Goal: Task Accomplishment & Management: Use online tool/utility

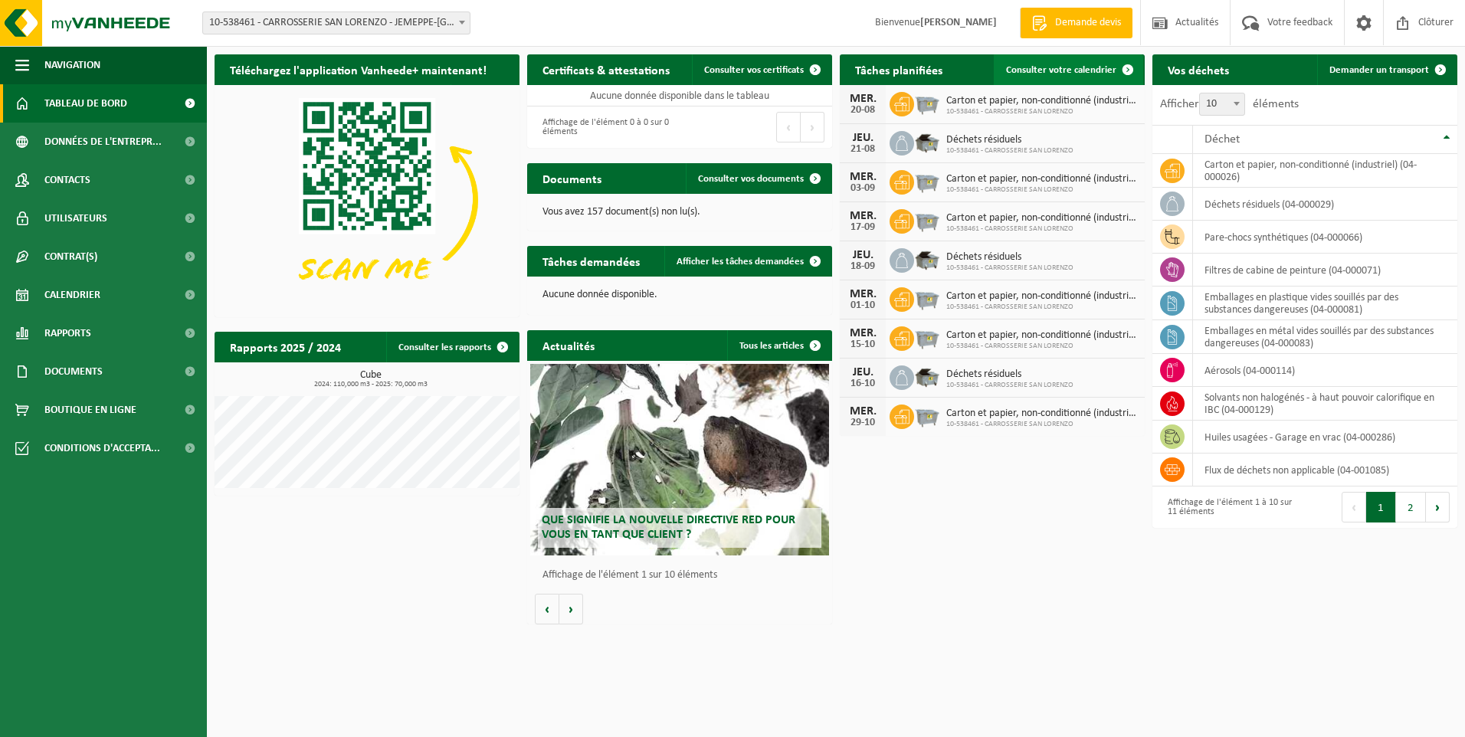
click at [1079, 67] on span "Consulter votre calendrier" at bounding box center [1061, 70] width 110 height 10
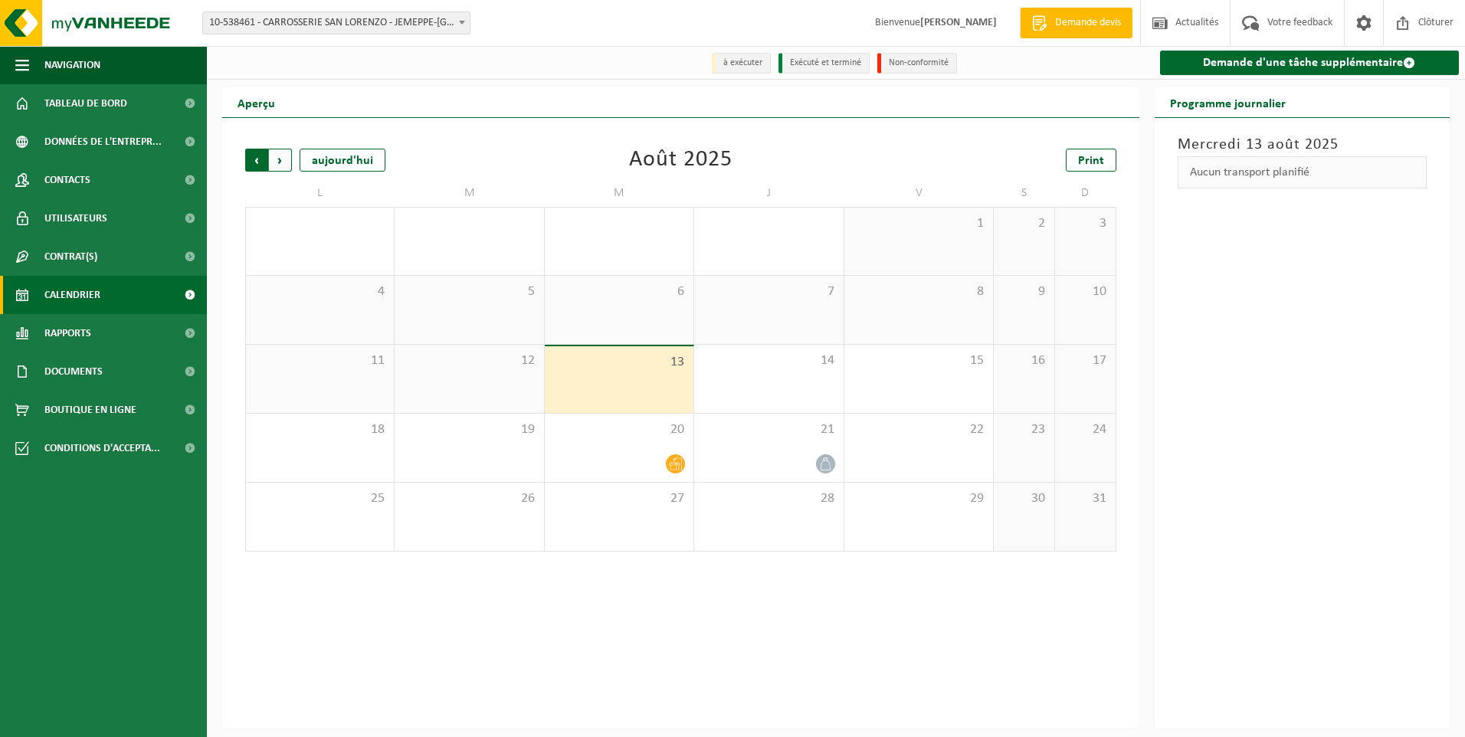
click at [270, 162] on span "Suivant" at bounding box center [280, 160] width 23 height 23
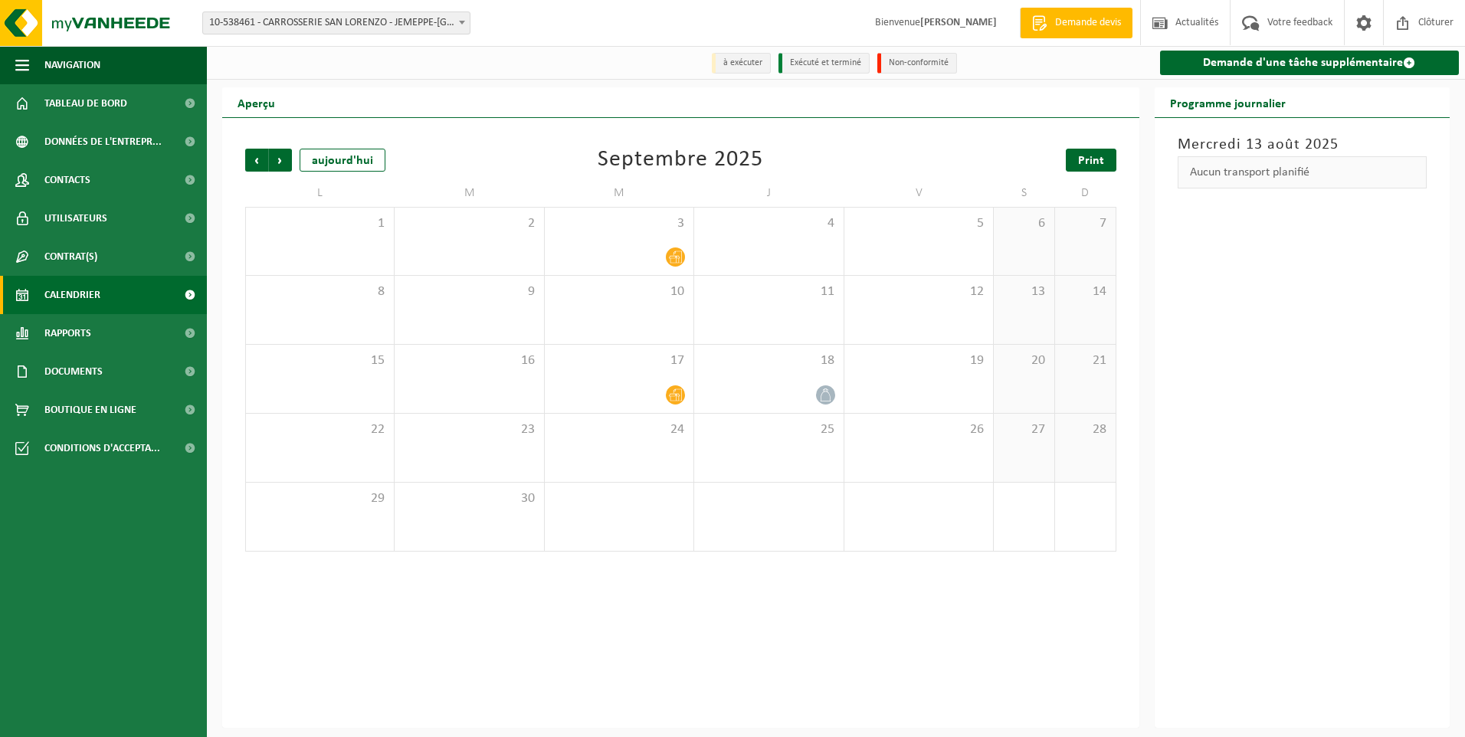
click at [1096, 163] on span "Print" at bounding box center [1091, 161] width 26 height 12
